Goal: Information Seeking & Learning: Check status

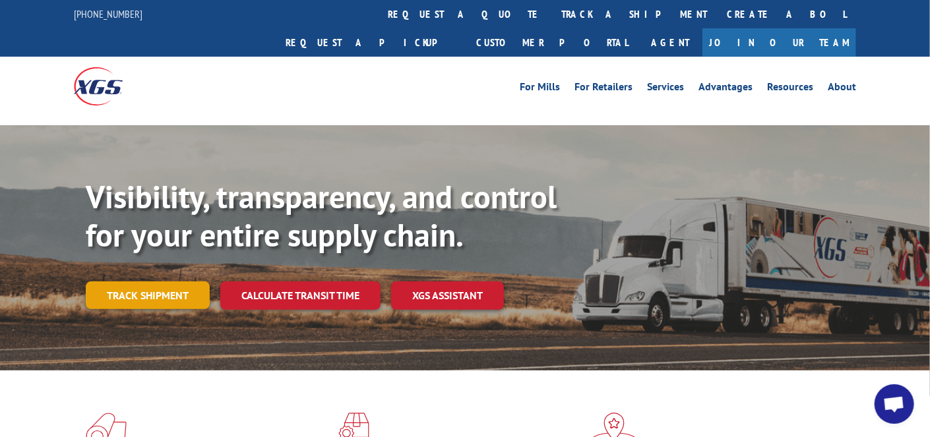
click at [135, 282] on link "Track shipment" at bounding box center [148, 296] width 124 height 28
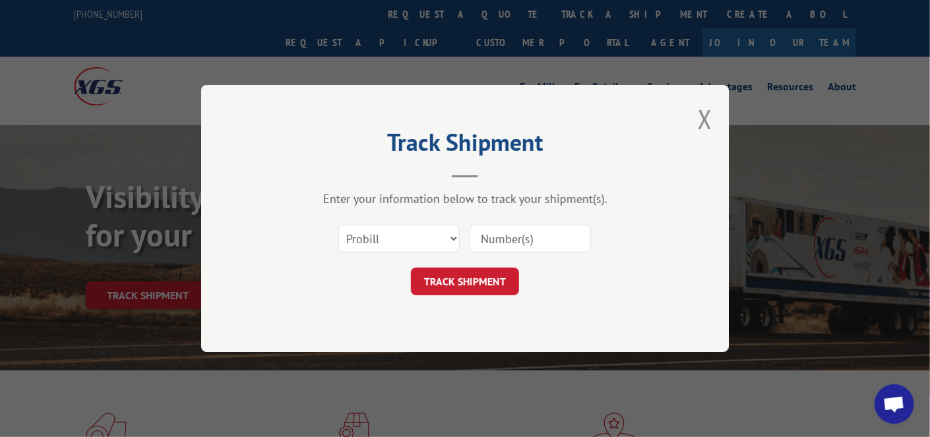
click at [543, 245] on input at bounding box center [530, 239] width 121 height 28
paste input "17487783"
type input "17487783"
drag, startPoint x: 478, startPoint y: 270, endPoint x: 476, endPoint y: 276, distance: 6.9
click at [478, 270] on button "TRACK SHIPMENT" at bounding box center [465, 282] width 108 height 28
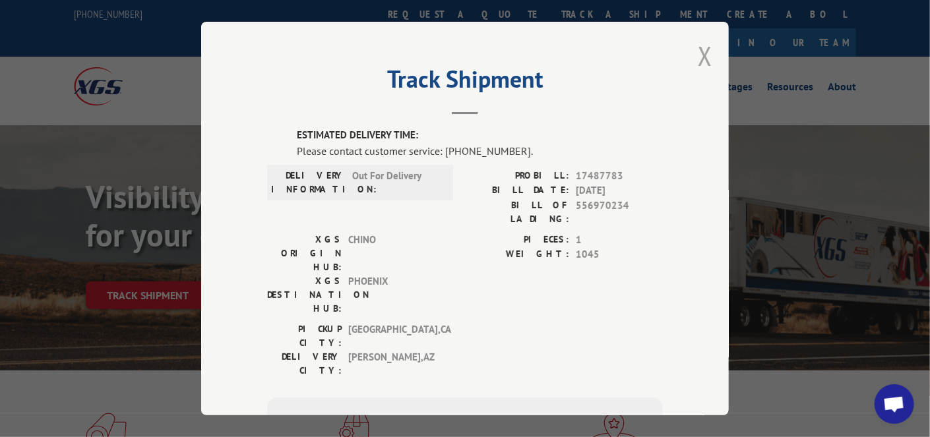
click at [701, 51] on button "Close modal" at bounding box center [705, 55] width 15 height 35
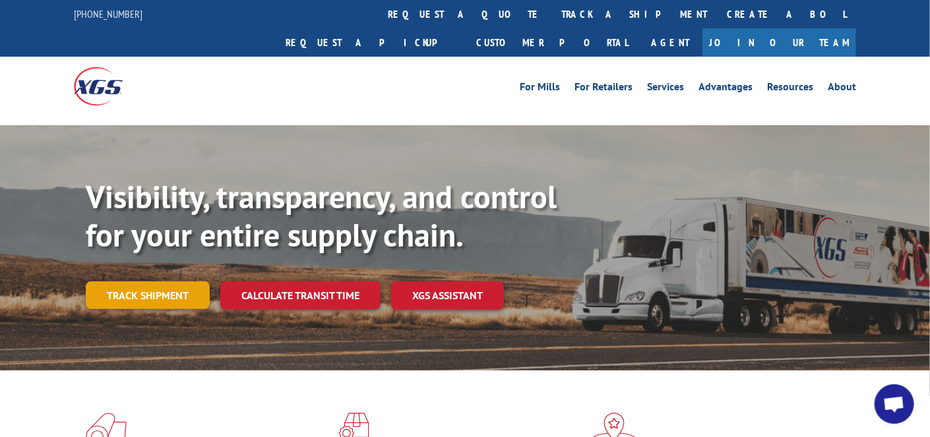
click at [142, 282] on link "Track shipment" at bounding box center [148, 296] width 124 height 28
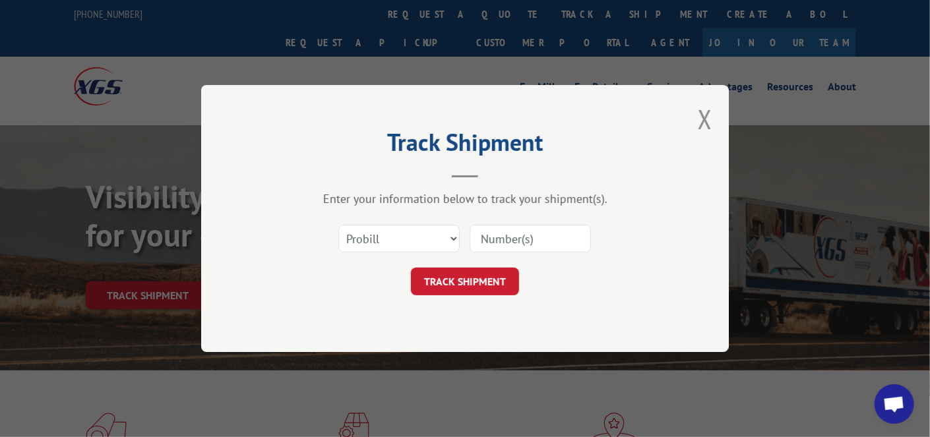
click at [543, 242] on input at bounding box center [530, 239] width 121 height 28
paste input "17674416"
type input "17674416"
click at [450, 282] on button "TRACK SHIPMENT" at bounding box center [465, 282] width 108 height 28
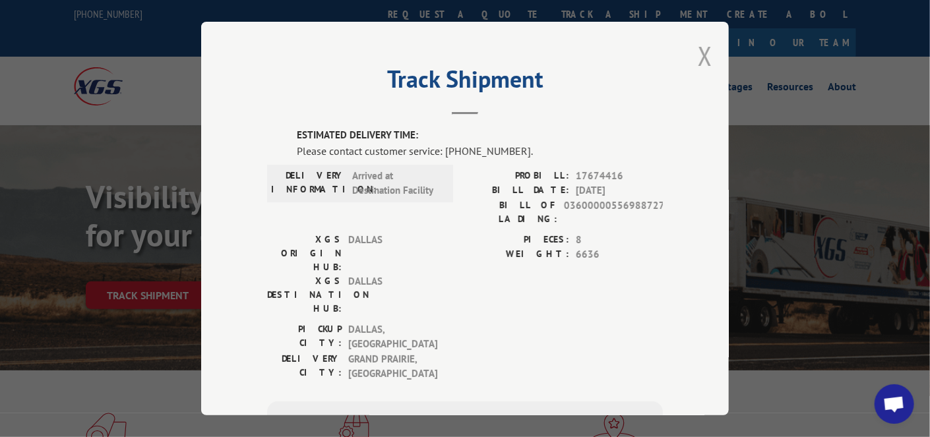
click at [704, 55] on button "Close modal" at bounding box center [705, 55] width 15 height 35
